Goal: Task Accomplishment & Management: Use online tool/utility

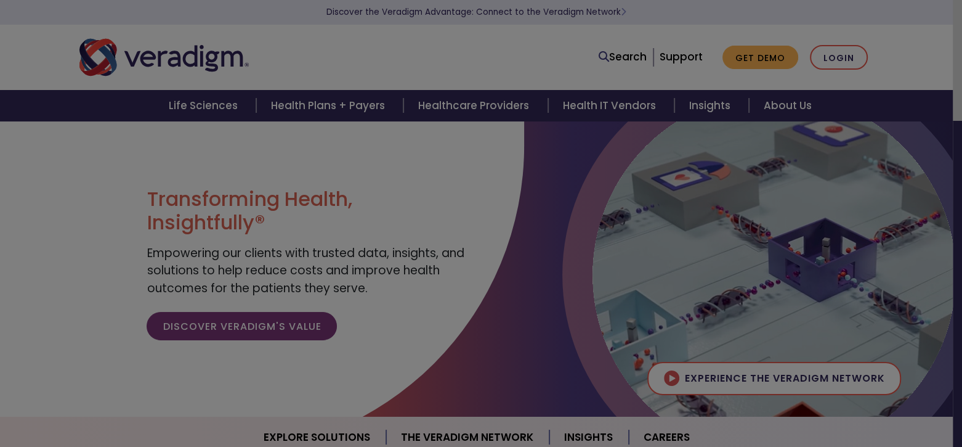
click at [833, 121] on body "Discover the Veradigm Advantage: Connect to the Veradigm Network Search Support…" at bounding box center [481, 344] width 962 height 447
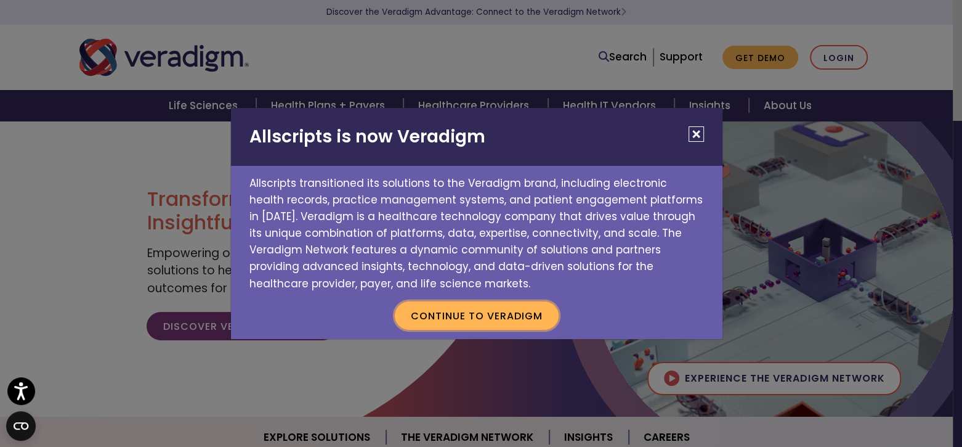
click at [478, 314] on button "Continue to Veradigm" at bounding box center [477, 315] width 164 height 28
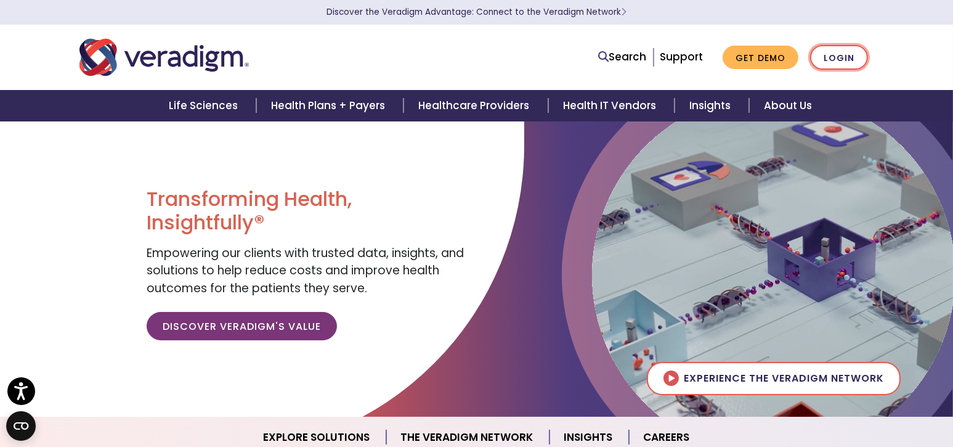
click at [833, 57] on link "Login" at bounding box center [839, 57] width 58 height 25
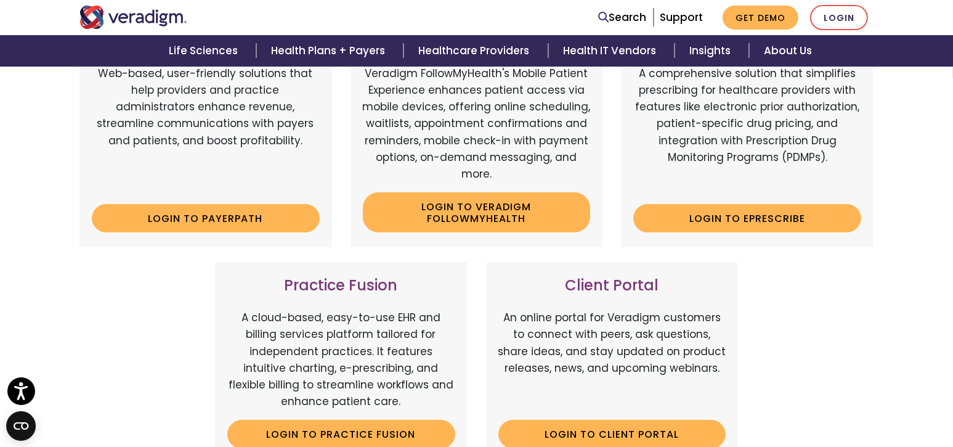
scroll to position [123, 0]
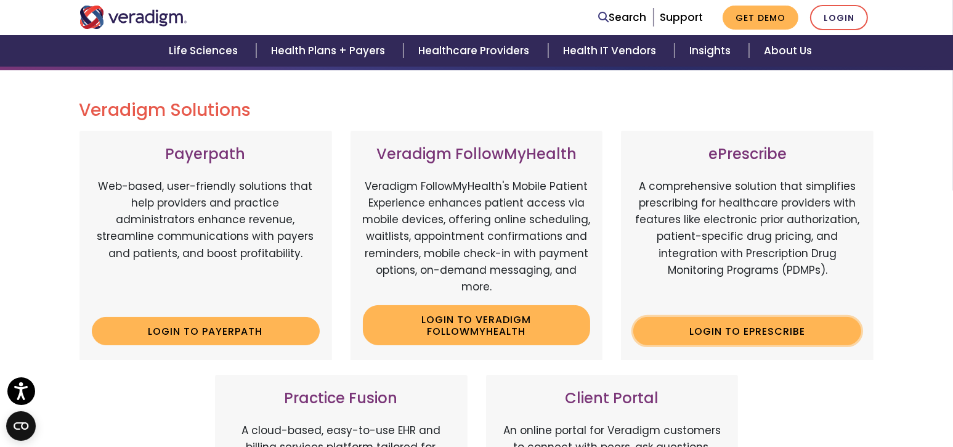
click at [713, 333] on link "Login to ePrescribe" at bounding box center [747, 331] width 228 height 28
